Goal: Use online tool/utility: Utilize a website feature to perform a specific function

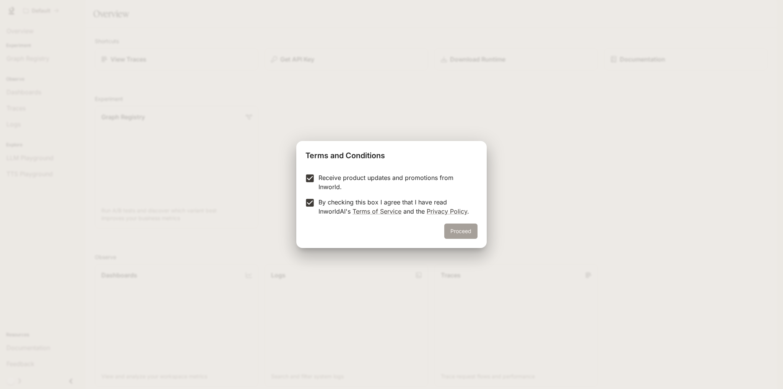
click at [457, 229] on button "Proceed" at bounding box center [460, 231] width 33 height 15
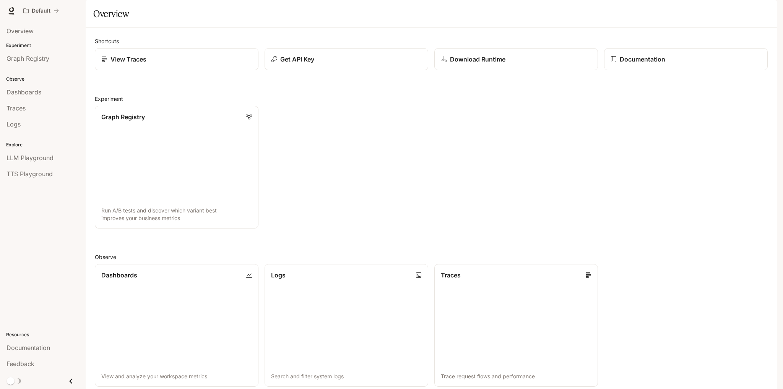
click at [325, 229] on div "Graph Registry Run A/B tests and discover which variant best improves your busi…" at bounding box center [428, 164] width 679 height 129
click at [45, 57] on span "Graph Registry" at bounding box center [28, 58] width 43 height 9
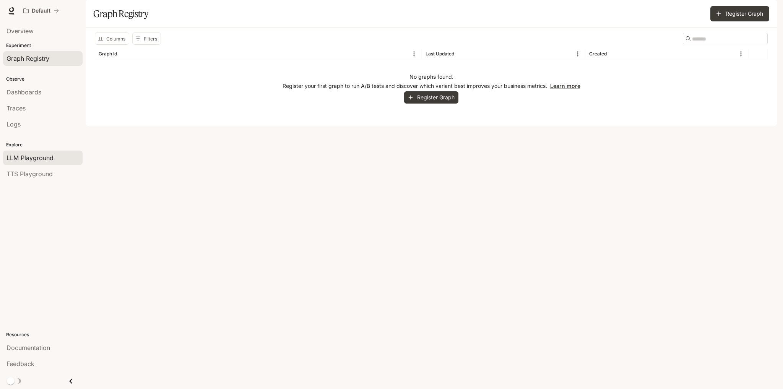
click at [40, 155] on span "LLM Playground" at bounding box center [30, 157] width 47 height 9
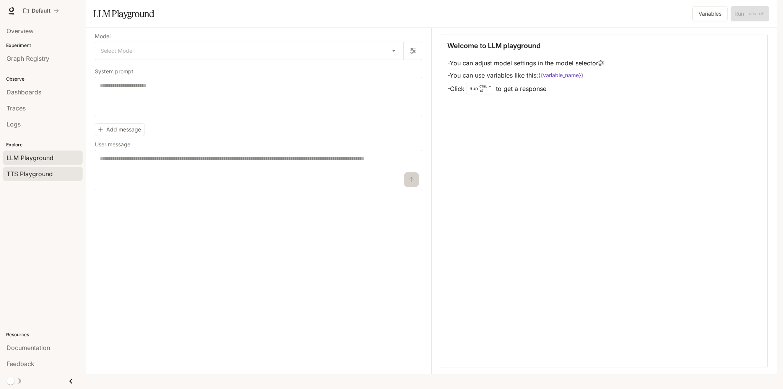
click at [21, 175] on span "TTS Playground" at bounding box center [30, 173] width 46 height 9
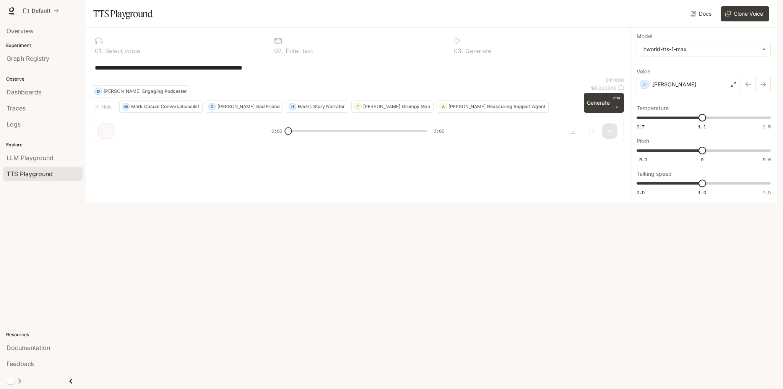
click at [256, 109] on p "Sad Friend" at bounding box center [267, 106] width 23 height 5
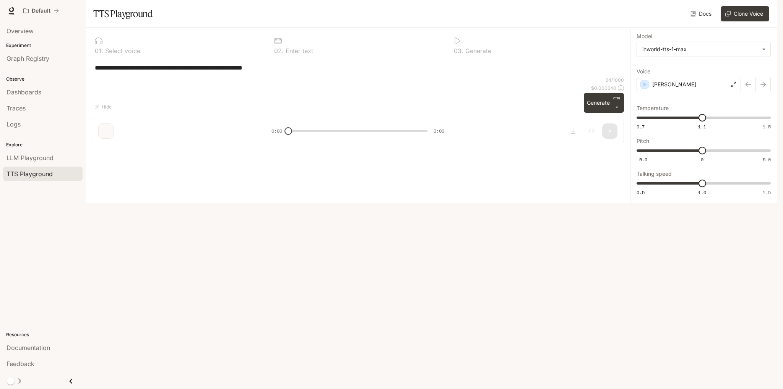
type textarea "**********"
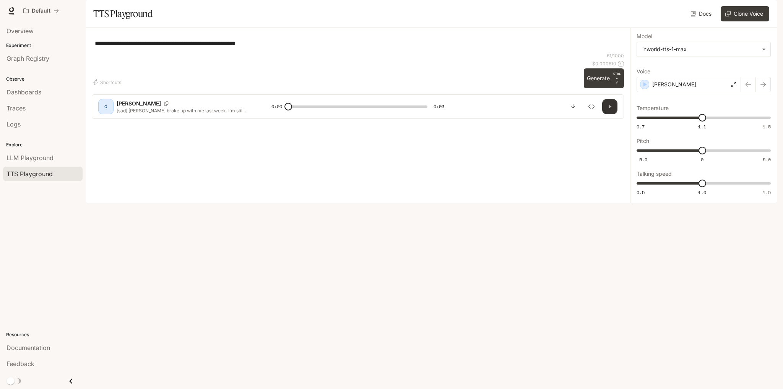
click at [607, 110] on icon "button" at bounding box center [610, 107] width 6 height 6
click at [610, 109] on icon "button" at bounding box center [610, 106] width 3 height 3
click at [610, 110] on icon "button" at bounding box center [610, 107] width 6 height 6
type input "***"
